Goal: Task Accomplishment & Management: Complete application form

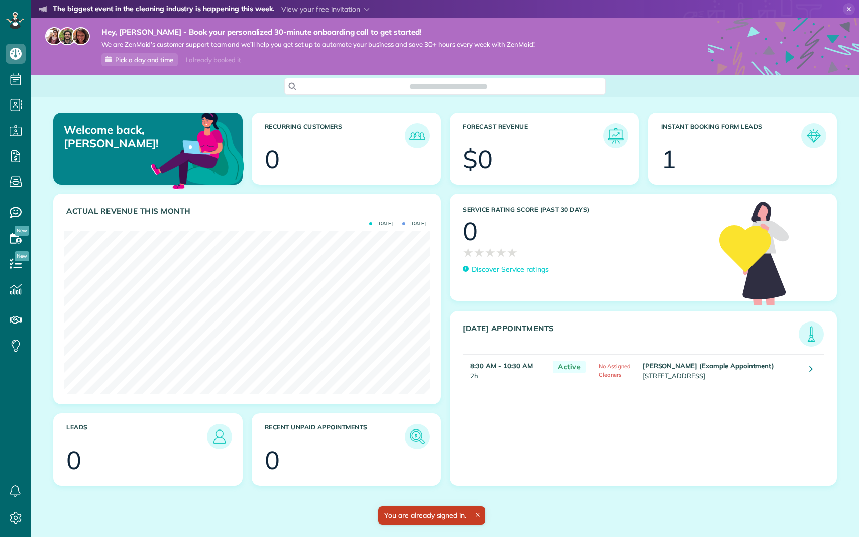
scroll to position [163, 366]
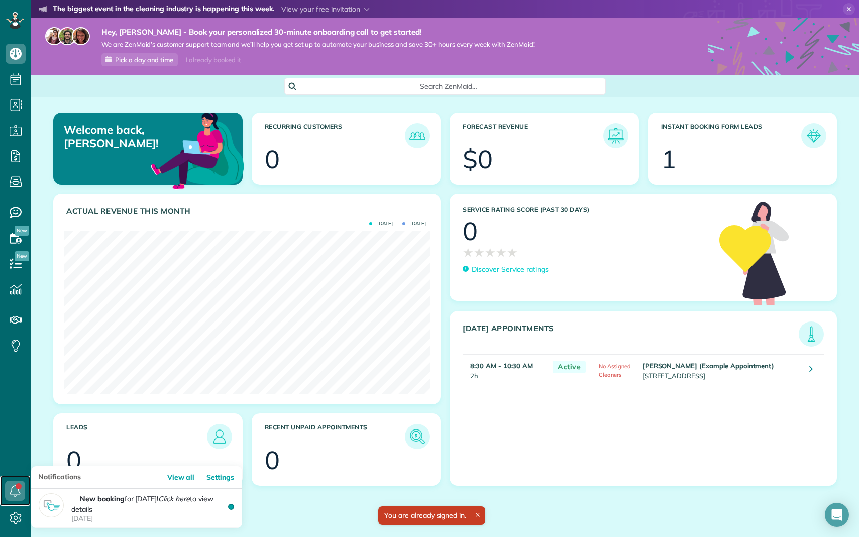
click at [14, 492] on icon at bounding box center [15, 491] width 20 height 20
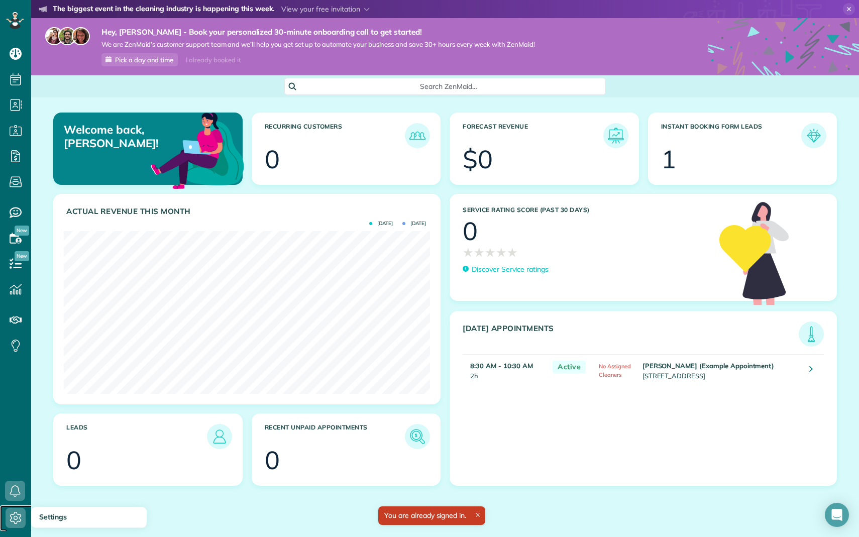
click at [13, 528] on span "Settings" at bounding box center [19, 528] width 27 height 1
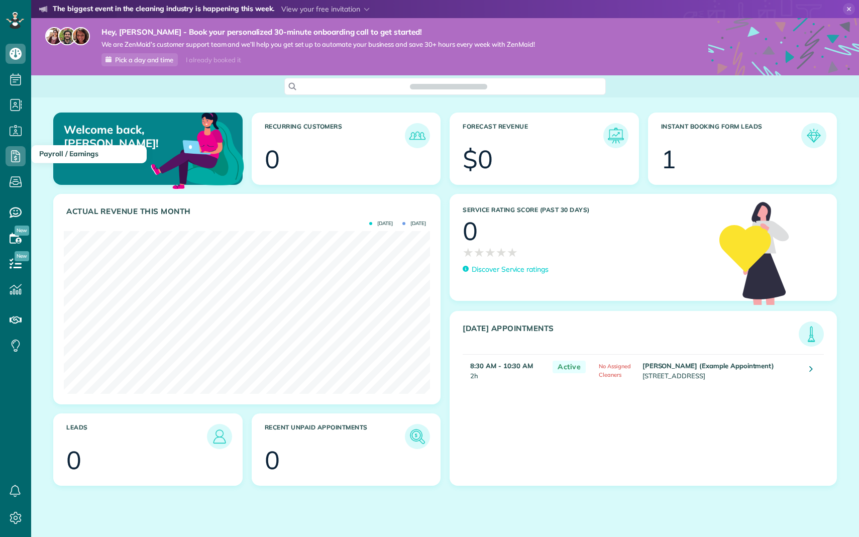
scroll to position [163, 366]
click at [155, 150] on img at bounding box center [197, 149] width 97 height 97
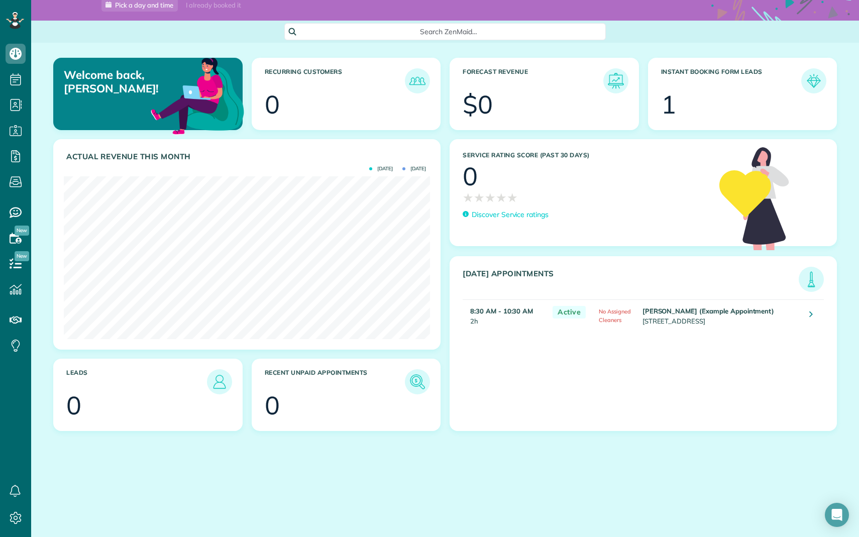
click at [664, 122] on article "Instant Booking Form Leads 1" at bounding box center [742, 94] width 189 height 72
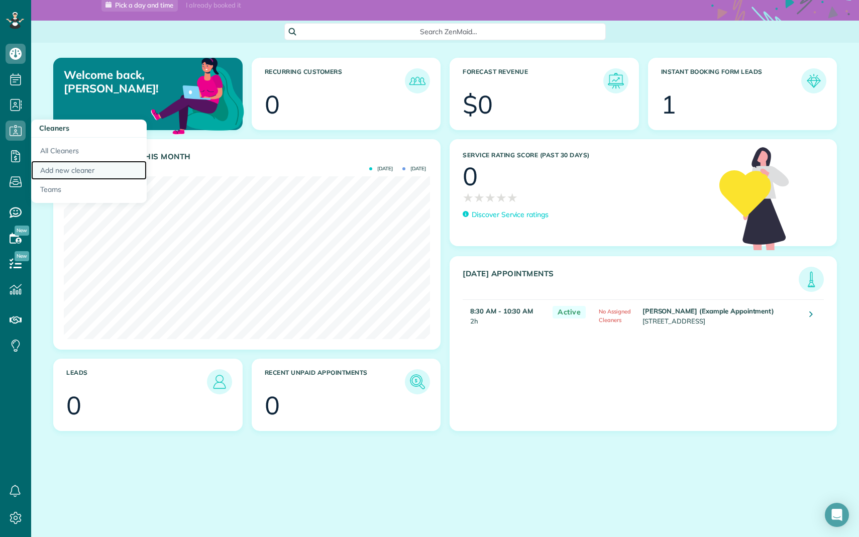
click at [49, 167] on link "Add new cleaner" at bounding box center [89, 171] width 116 height 20
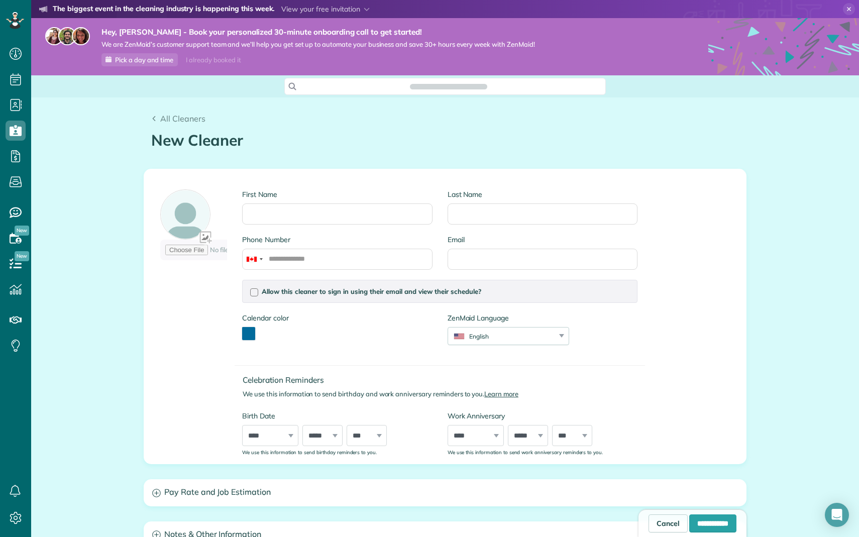
scroll to position [5, 5]
click at [301, 218] on input "First Name" at bounding box center [337, 213] width 190 height 21
type input "*"
type input "*****"
type input "********"
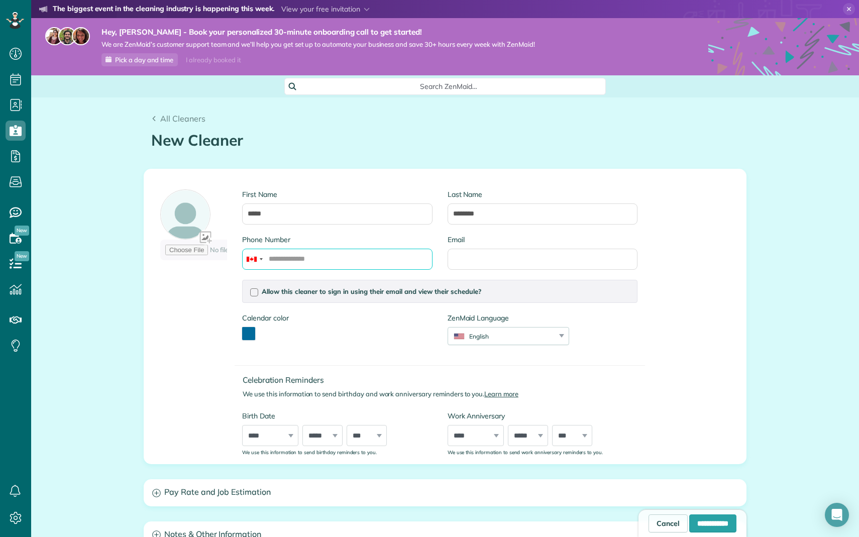
type input "*"
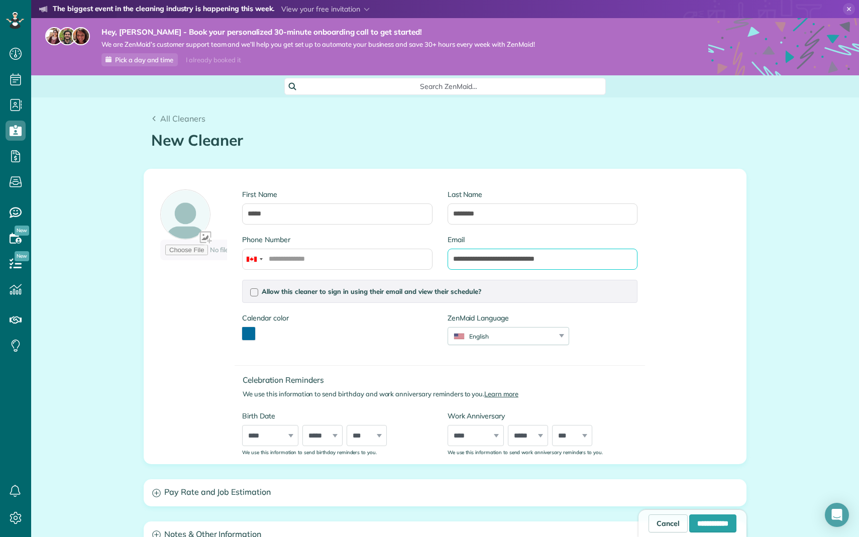
scroll to position [189, 0]
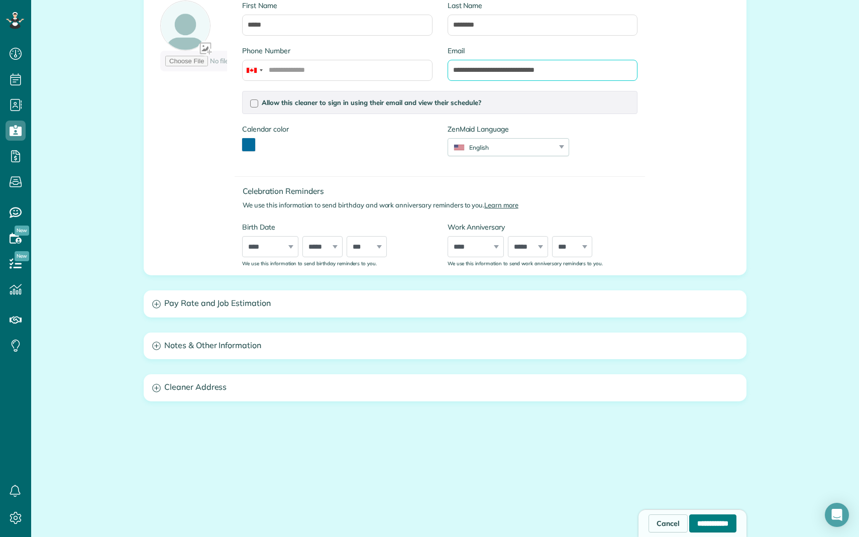
type input "**********"
click at [705, 517] on input "**********" at bounding box center [712, 523] width 47 height 18
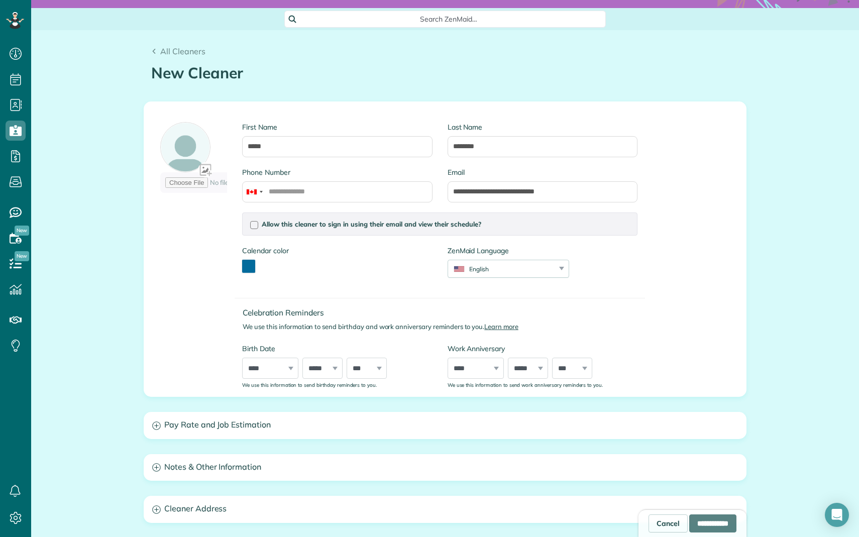
scroll to position [0, 0]
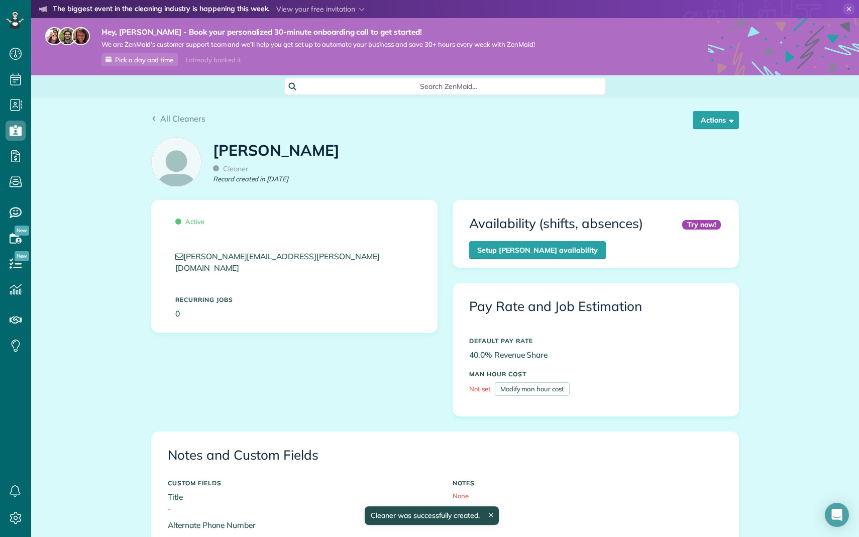
scroll to position [2, 0]
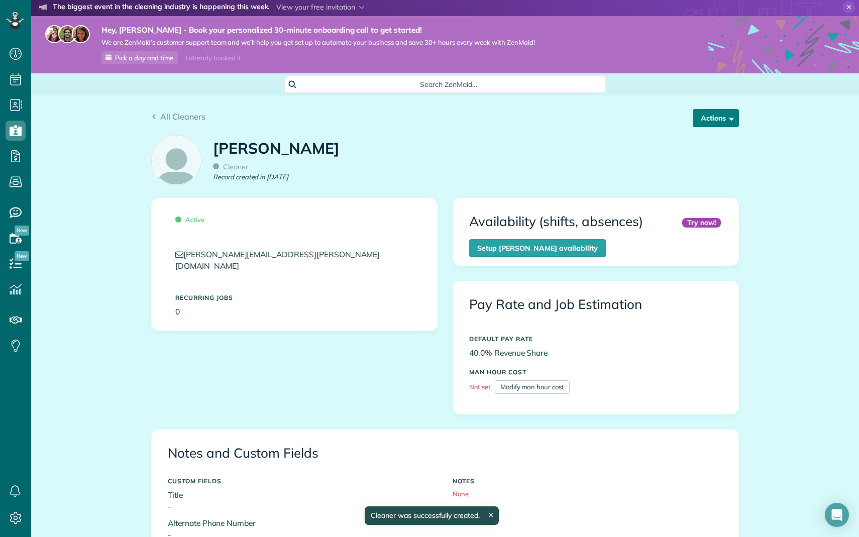
click at [721, 114] on button "Actions" at bounding box center [716, 118] width 46 height 18
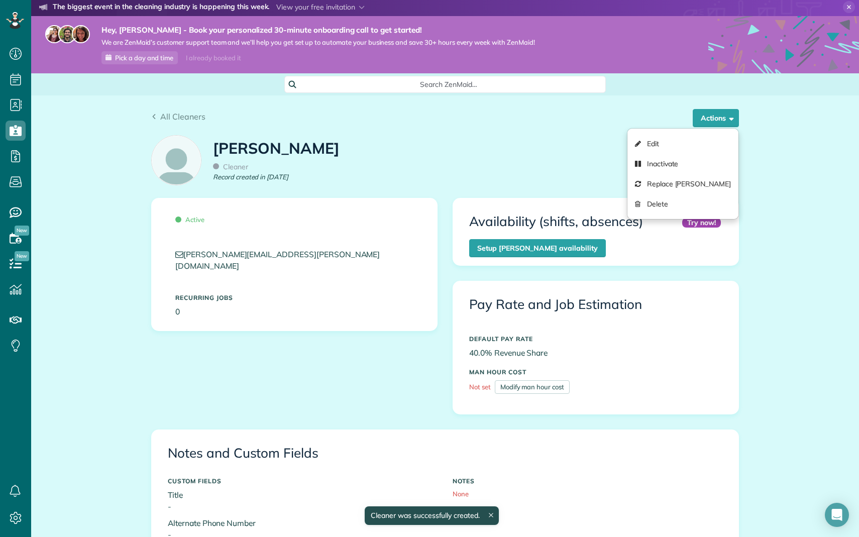
click at [678, 114] on div "All Cleaners" at bounding box center [445, 116] width 588 height 12
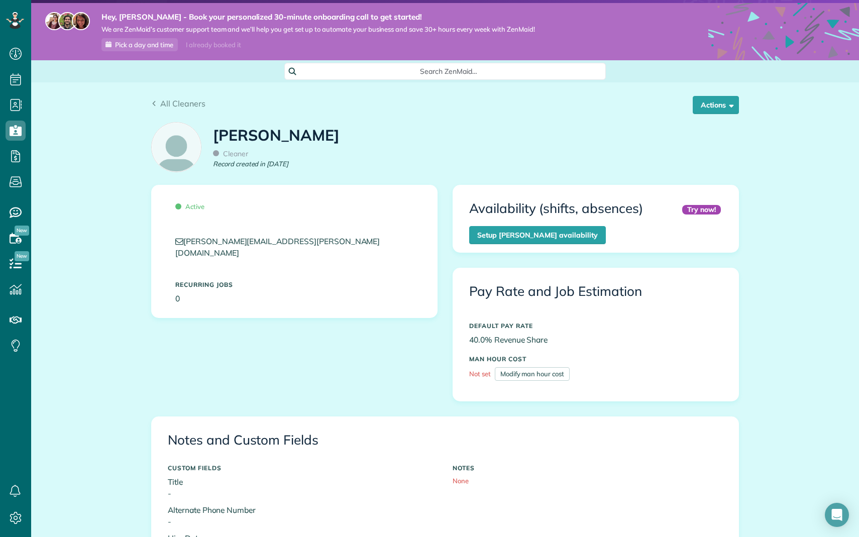
scroll to position [759, 0]
